Goal: Task Accomplishment & Management: Complete application form

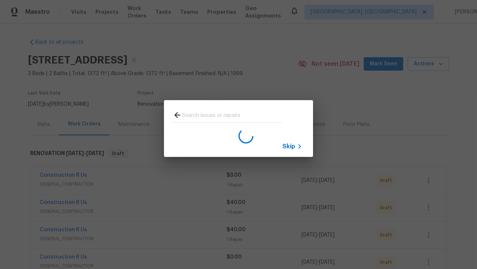
click at [289, 146] on span "Skip" at bounding box center [289, 145] width 13 height 7
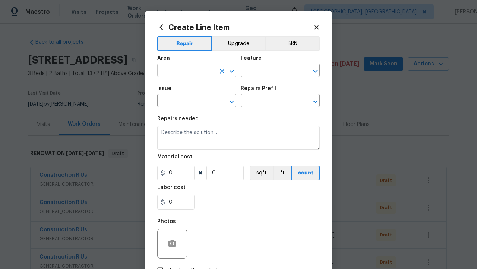
click at [184, 71] on input "text" at bounding box center [186, 71] width 58 height 12
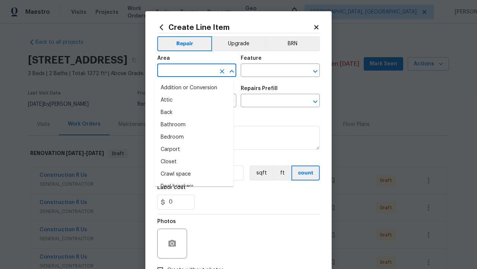
type input "Bedroom"
click at [191, 137] on li "Bedroom" at bounding box center [194, 137] width 79 height 12
type input "Bedroom"
click at [267, 71] on input "text" at bounding box center [270, 71] width 58 height 12
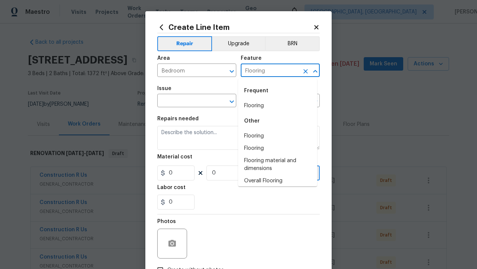
click at [275, 106] on li "Flooring" at bounding box center [277, 106] width 79 height 12
type input "Flooring"
click at [184, 101] on input "text" at bounding box center [186, 101] width 58 height 12
type input "Wallpaper"
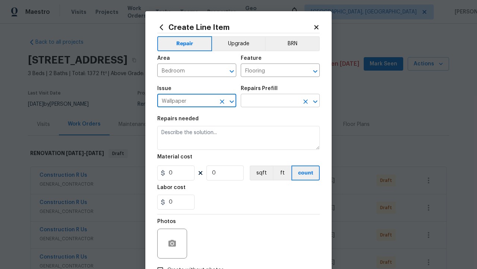
type input "Wallpaper"
click at [267, 101] on input "text" at bounding box center [270, 101] width 58 height 12
type input "Remove"
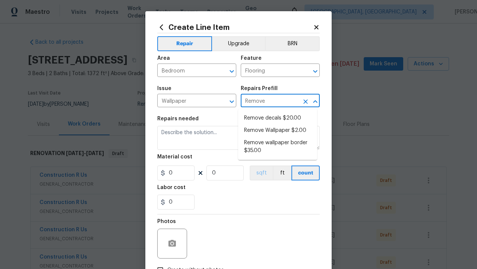
click at [278, 118] on li "Remove decals $20.00" at bounding box center [277, 118] width 79 height 12
type input "Walls and Ceiling"
type textarea "Remove decals from door/wall/ceiling"
type input "1"
type input "Remove decals $20.00"
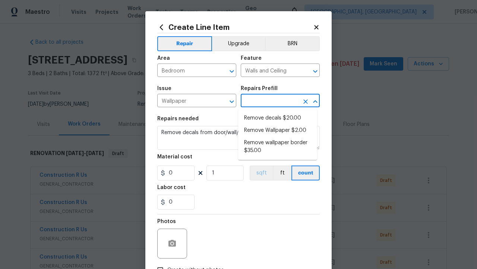
type input "20"
type input "Remove decals $20.00"
type input "2"
click at [258, 173] on button "sqft" at bounding box center [261, 172] width 23 height 15
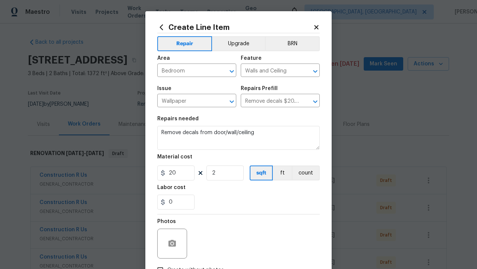
click at [157, 263] on input "Create without photos" at bounding box center [160, 270] width 14 height 14
checkbox input "true"
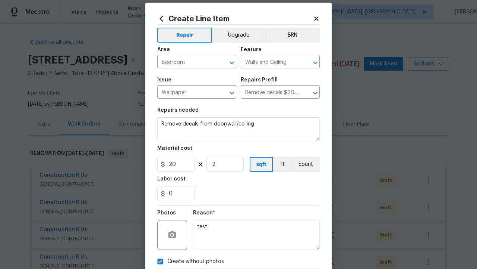
type textarea "test"
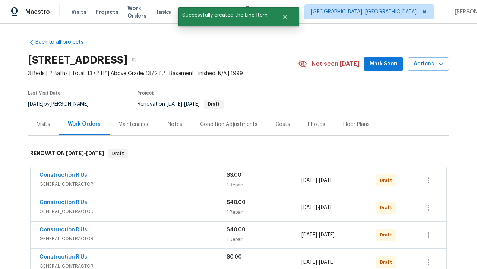
checkbox input "true"
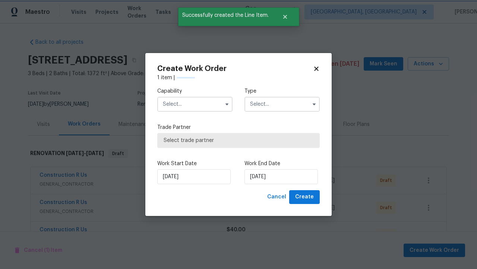
scroll to position [846, 0]
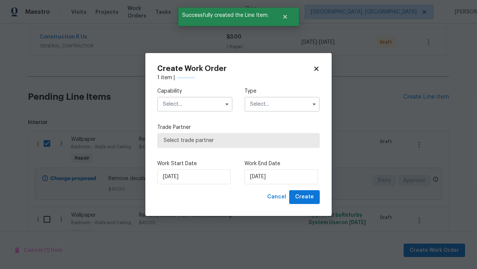
click at [195, 104] on input "text" at bounding box center [194, 104] width 75 height 15
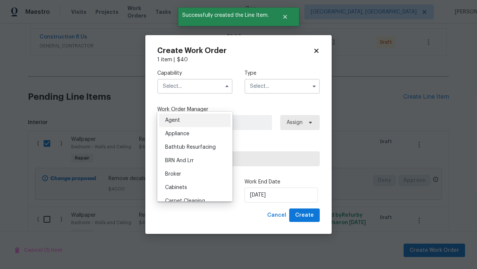
type input "General Contractor"
click at [282, 86] on input "text" at bounding box center [282, 86] width 75 height 15
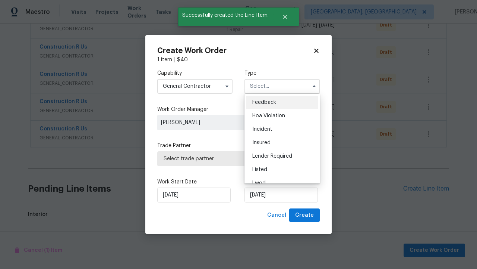
click at [266, 220] on span "Renovation" at bounding box center [267, 222] width 28 height 5
type input "Renovation"
click at [233, 158] on span "Select trade partner" at bounding box center [239, 158] width 150 height 7
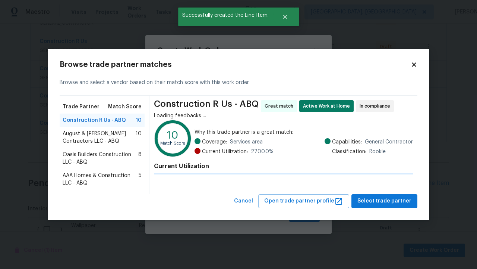
scroll to position [846, 0]
click at [387, 201] on span "Select trade partner" at bounding box center [385, 200] width 54 height 9
click at [305, 215] on span "Create" at bounding box center [304, 214] width 19 height 9
